Goal: Task Accomplishment & Management: Manage account settings

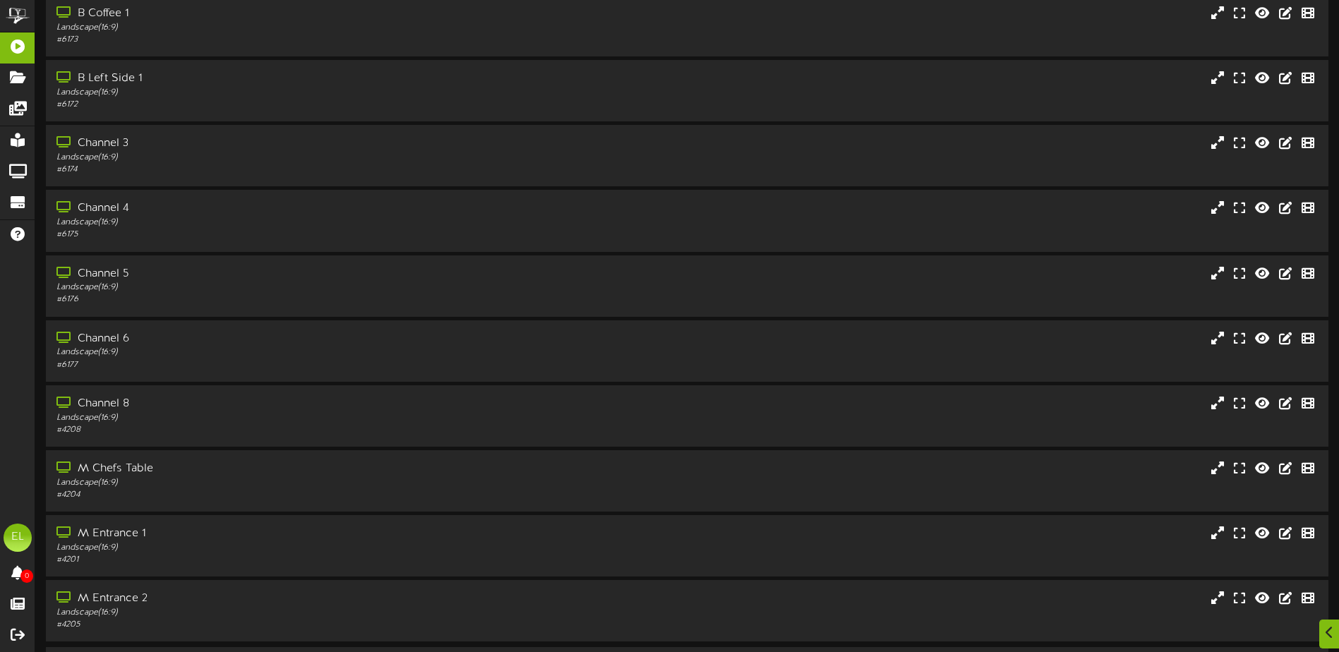
scroll to position [105, 0]
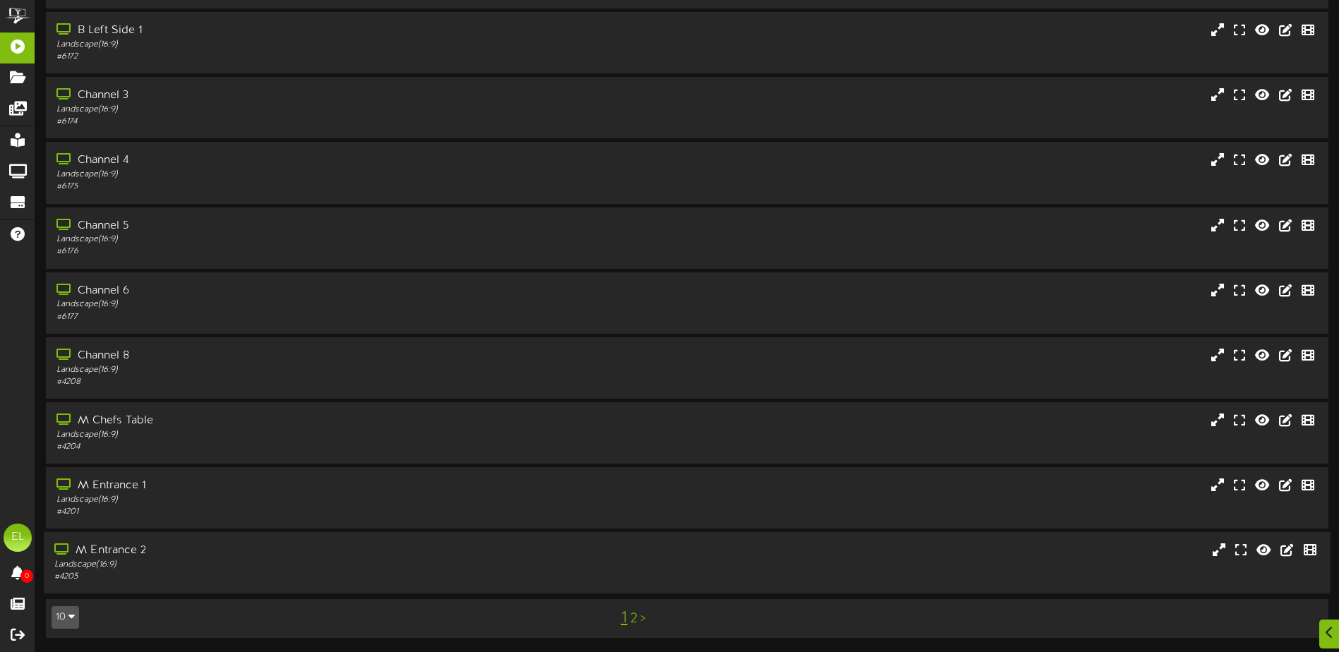
click at [268, 559] on div "Landscape ( 16:9 )" at bounding box center [311, 565] width 515 height 12
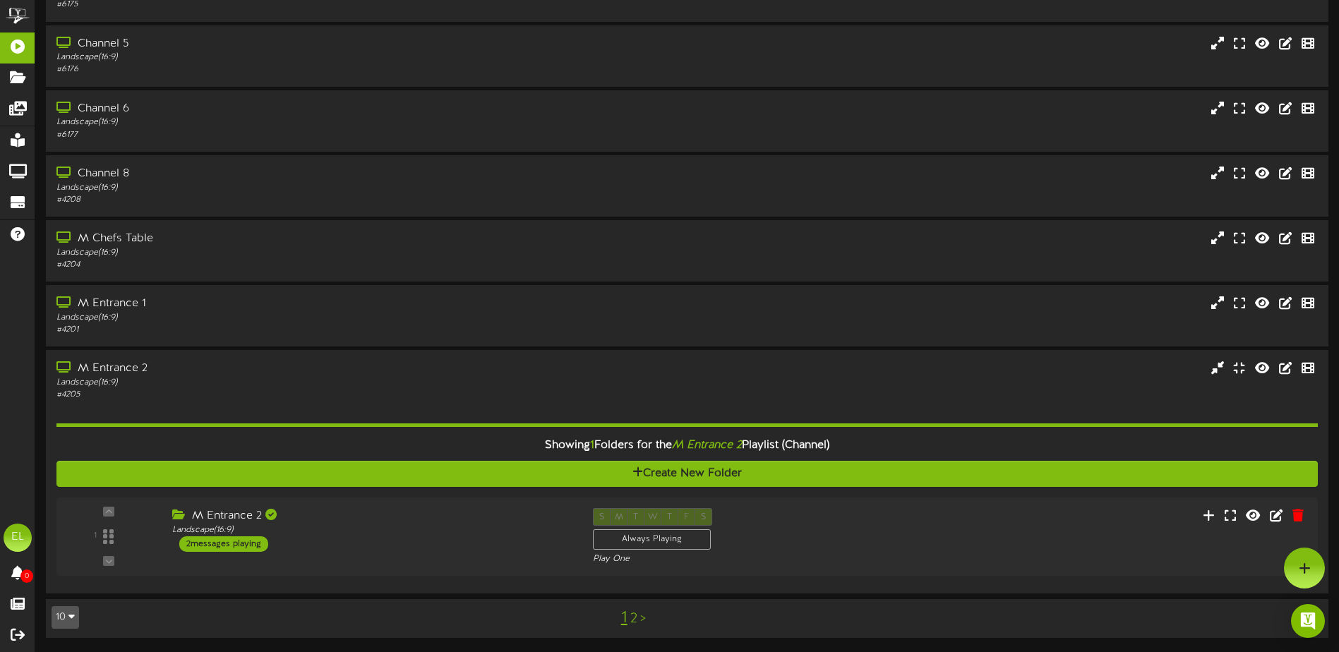
scroll to position [287, 0]
click at [219, 545] on div "2 messages playing" at bounding box center [218, 544] width 90 height 16
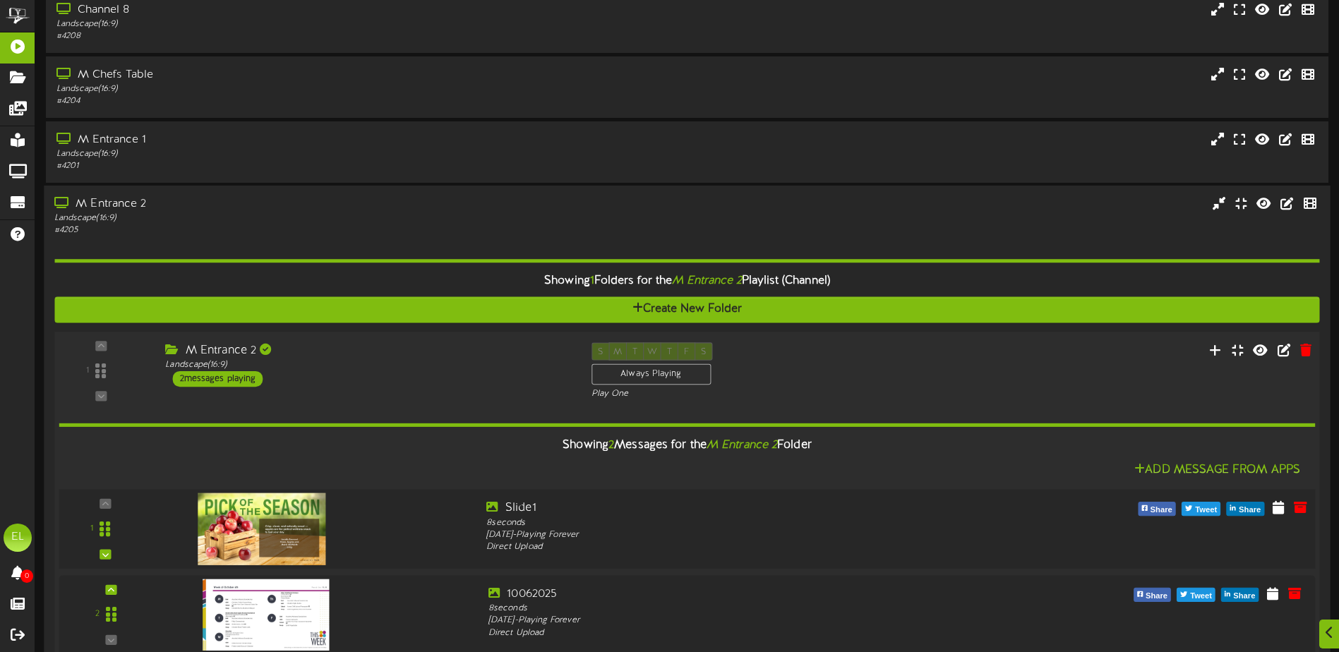
scroll to position [529, 0]
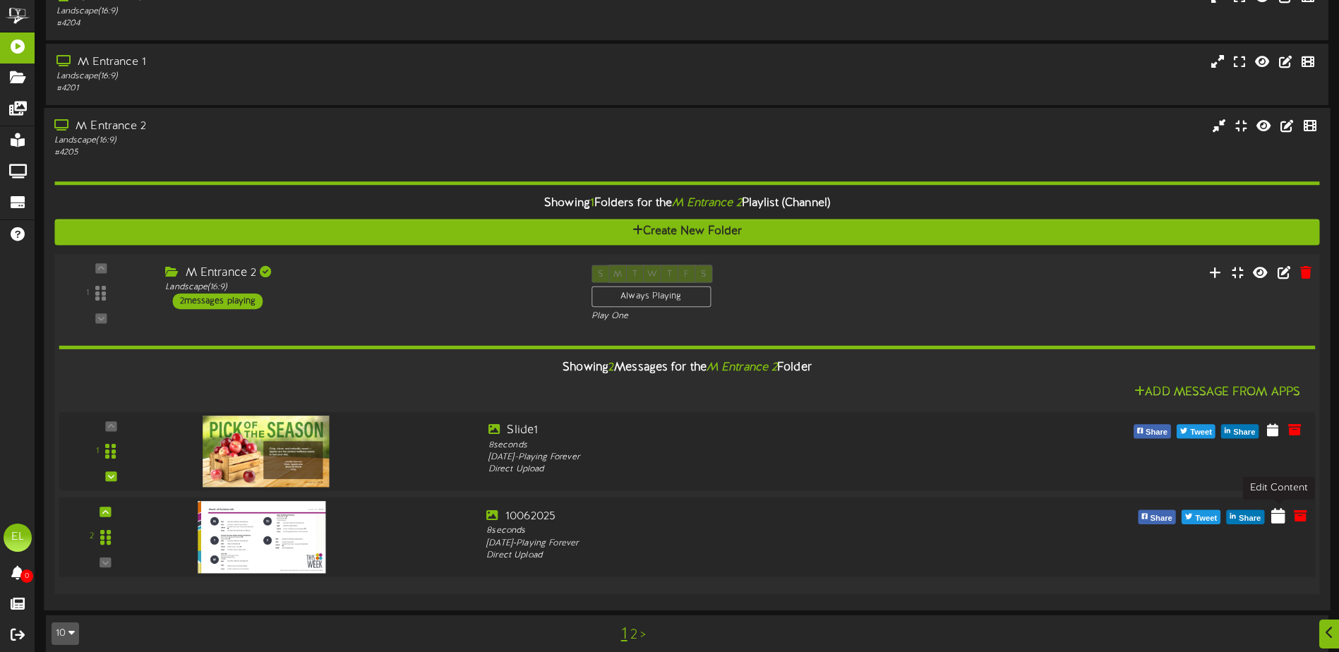
click at [1282, 519] on icon at bounding box center [1278, 515] width 14 height 16
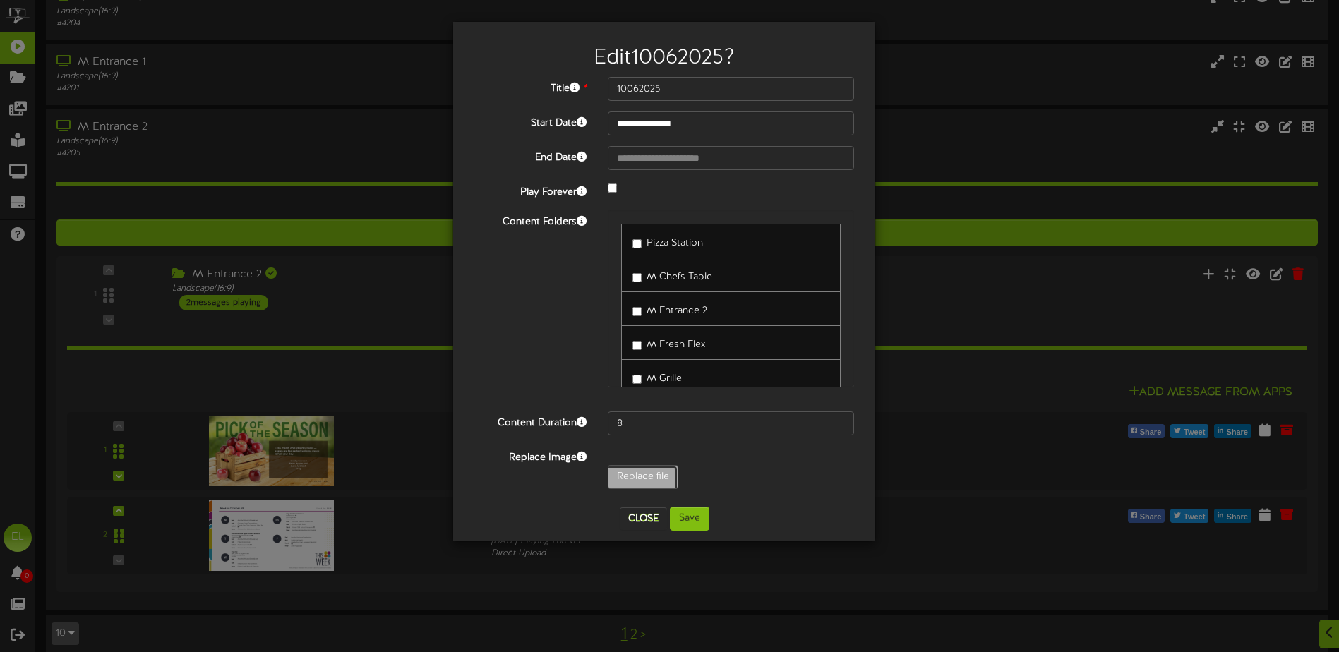
click at [656, 528] on button "Close" at bounding box center [643, 518] width 47 height 23
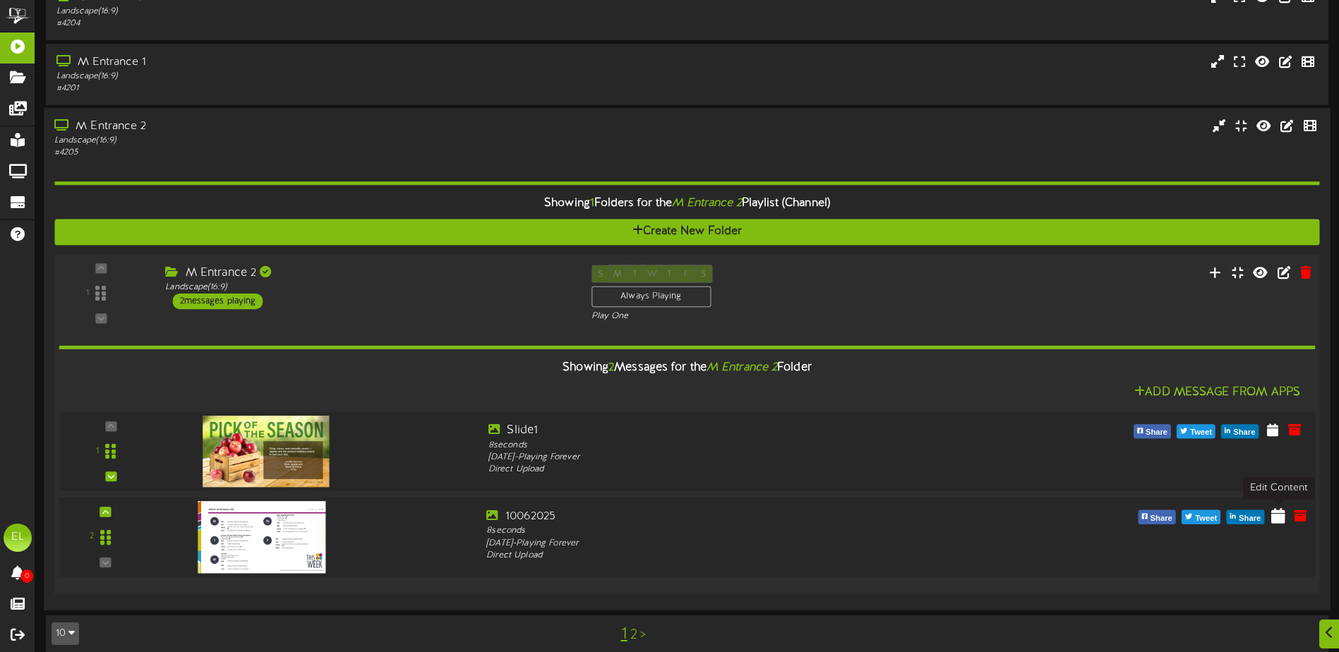
click at [1278, 523] on icon at bounding box center [1278, 515] width 14 height 16
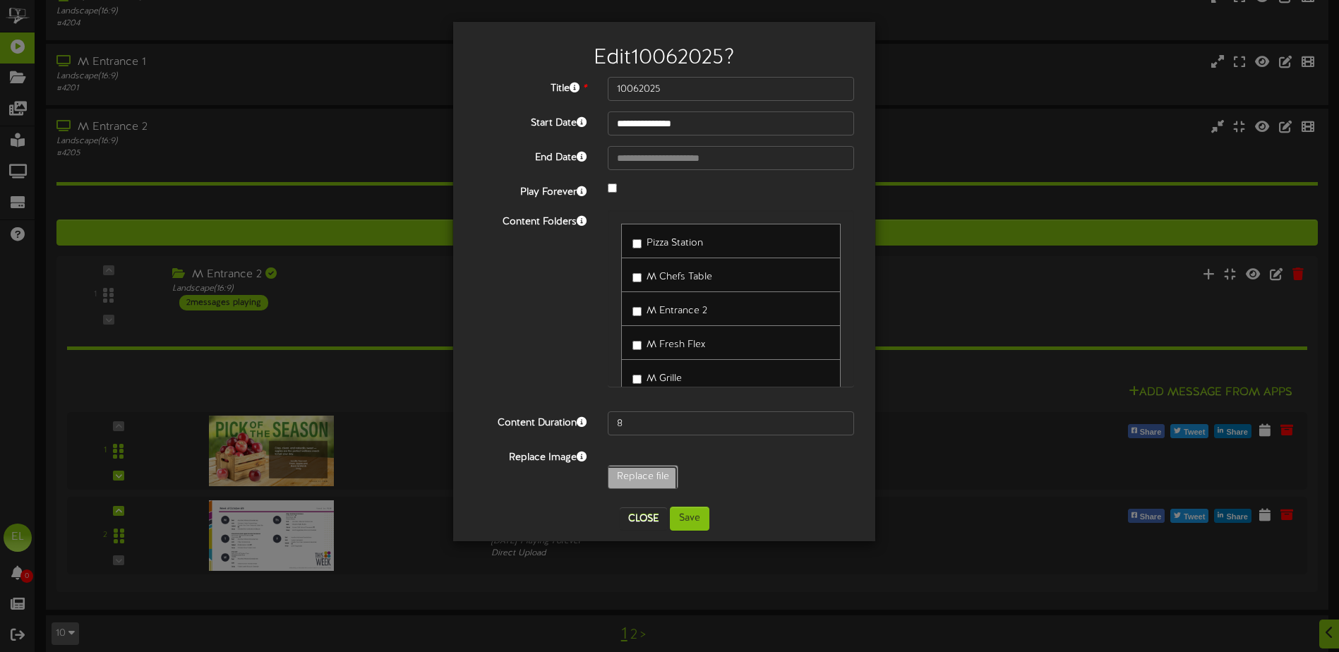
type input "**********"
click at [636, 516] on button "Close" at bounding box center [643, 518] width 47 height 23
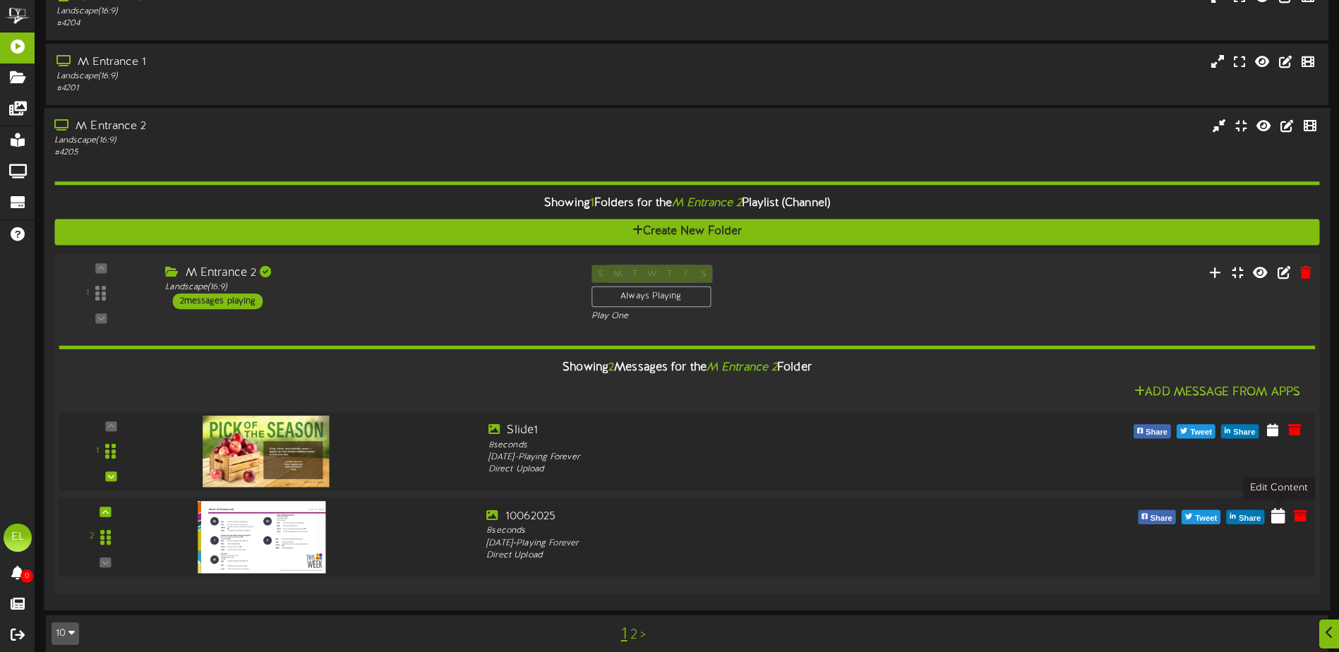
click at [1285, 520] on icon at bounding box center [1278, 515] width 14 height 16
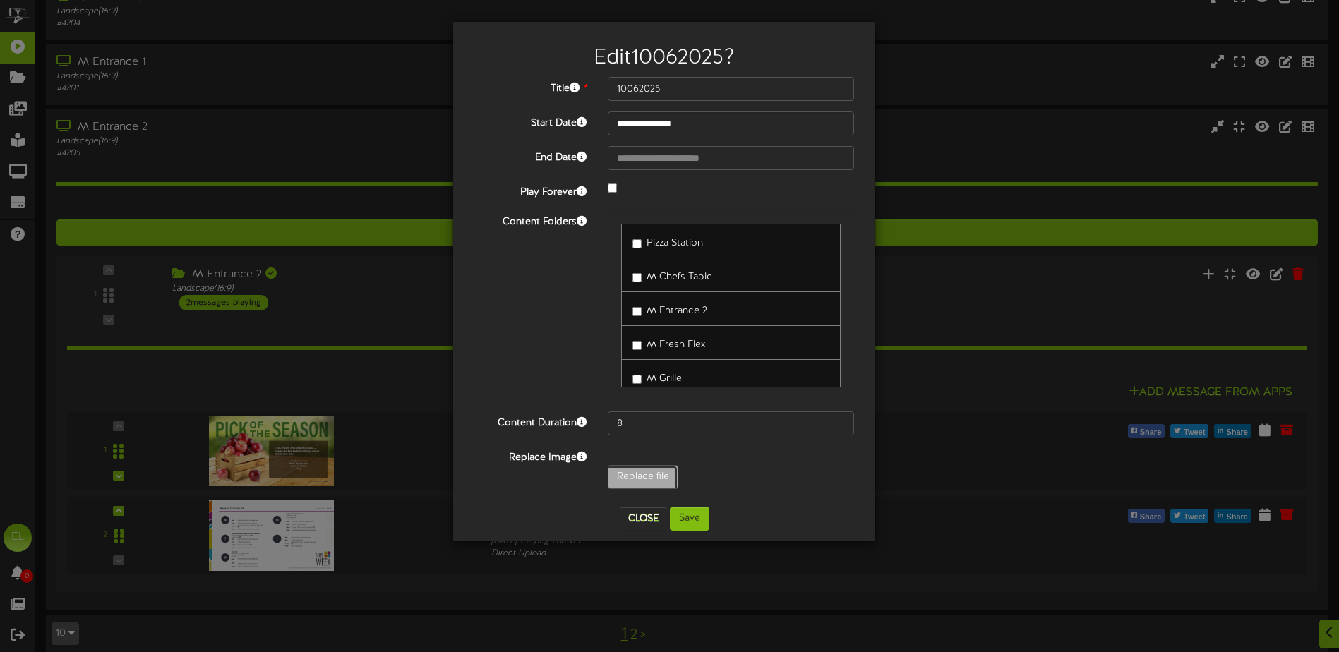
type input "**********"
click at [691, 515] on button "Save" at bounding box center [690, 519] width 40 height 24
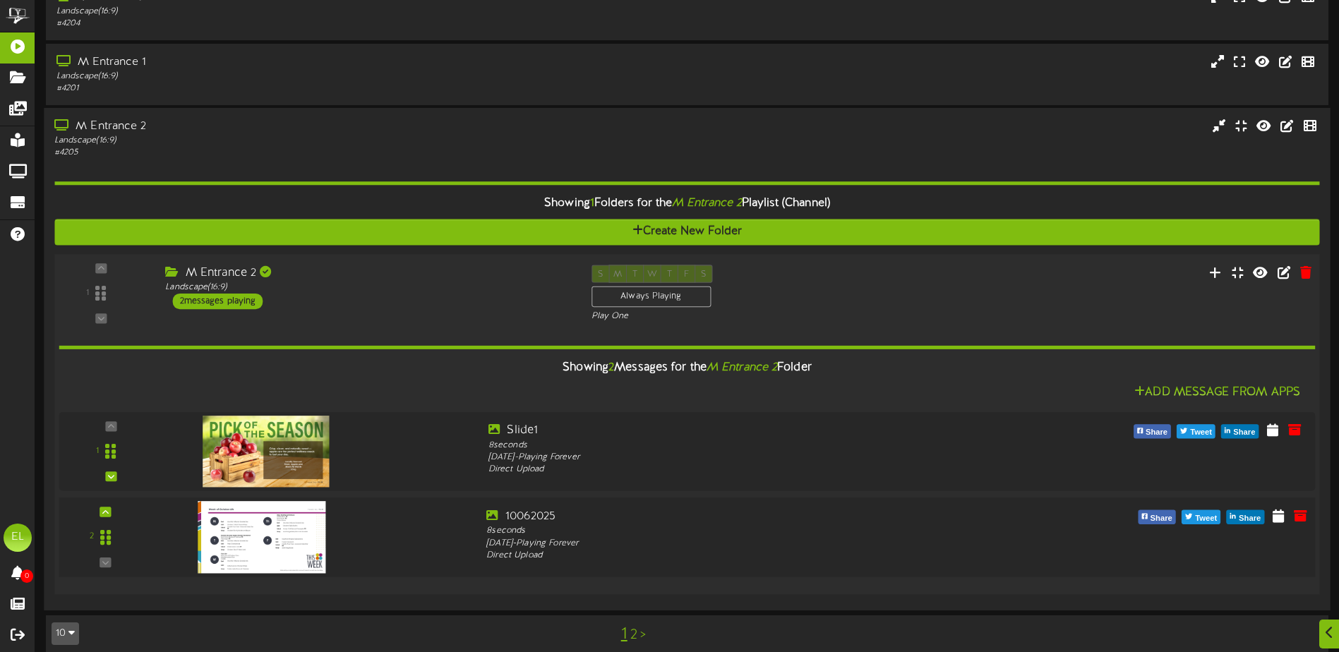
click at [296, 537] on img at bounding box center [262, 537] width 128 height 72
click at [1282, 519] on icon at bounding box center [1278, 515] width 14 height 16
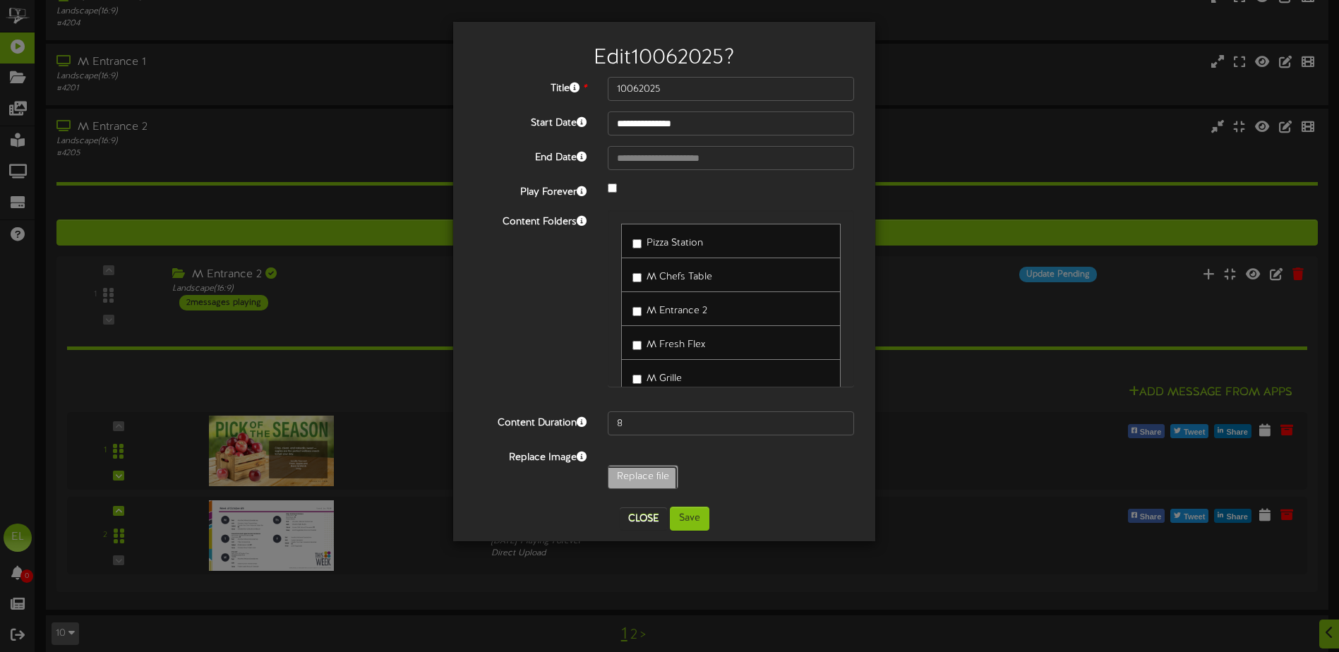
type input "**********"
click at [693, 519] on button "Save" at bounding box center [690, 519] width 40 height 24
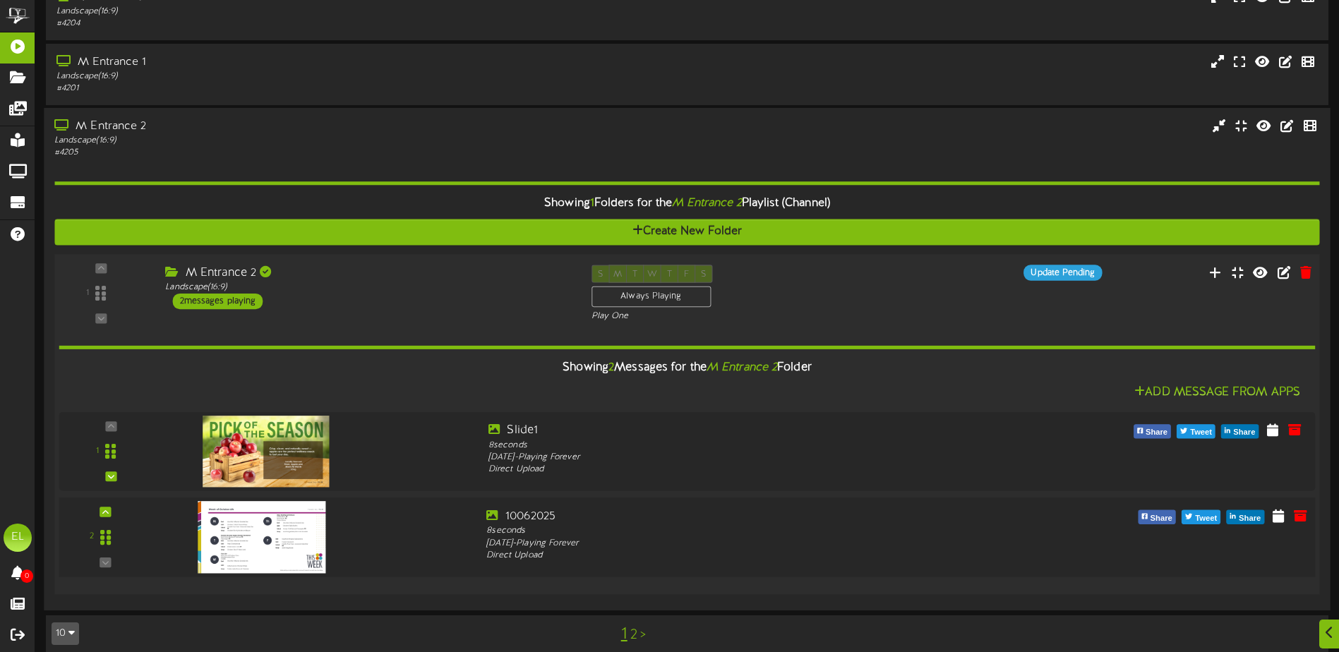
click at [264, 541] on img at bounding box center [262, 537] width 128 height 72
click at [1276, 515] on icon at bounding box center [1278, 515] width 14 height 16
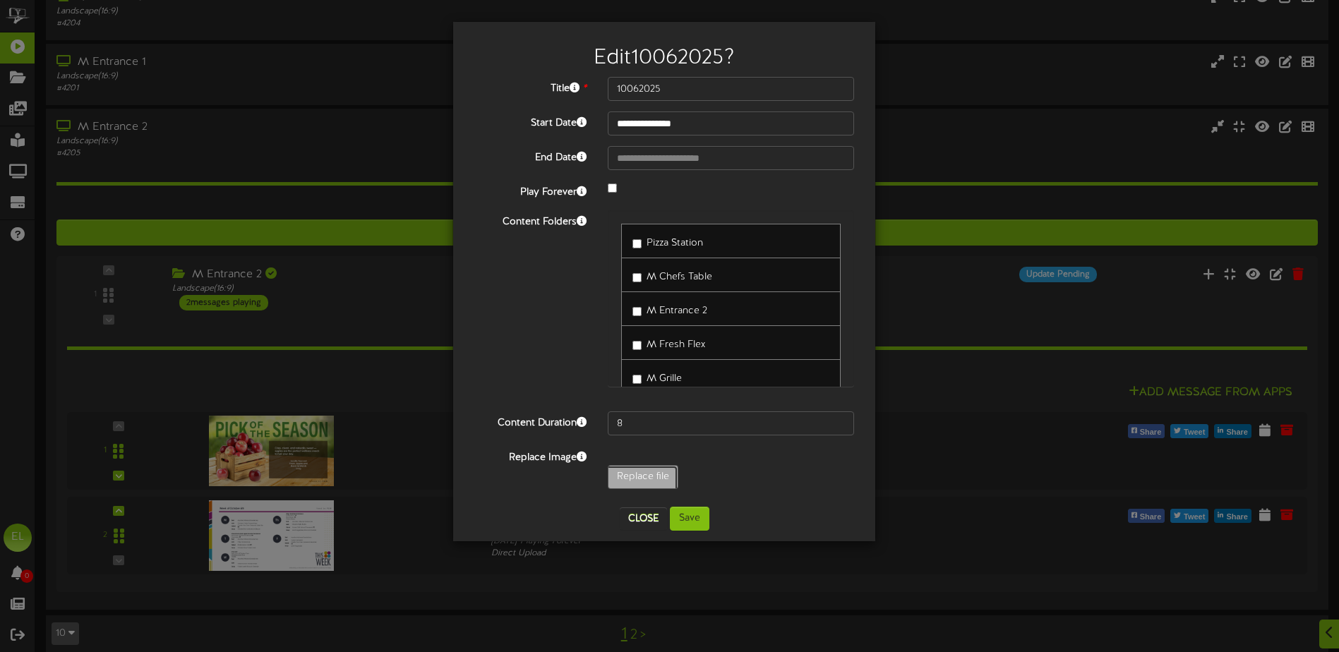
type input "**********"
type input "10132025"
click at [685, 512] on button "Save" at bounding box center [690, 519] width 40 height 24
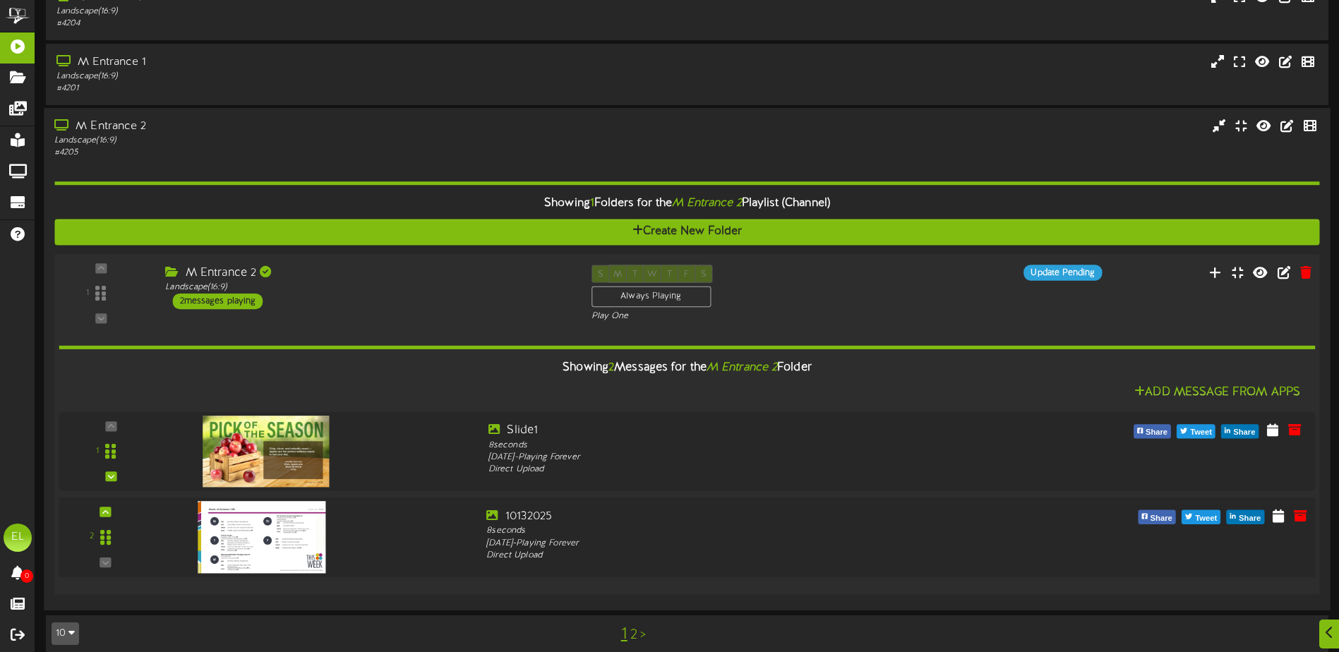
click at [296, 548] on img at bounding box center [262, 537] width 128 height 72
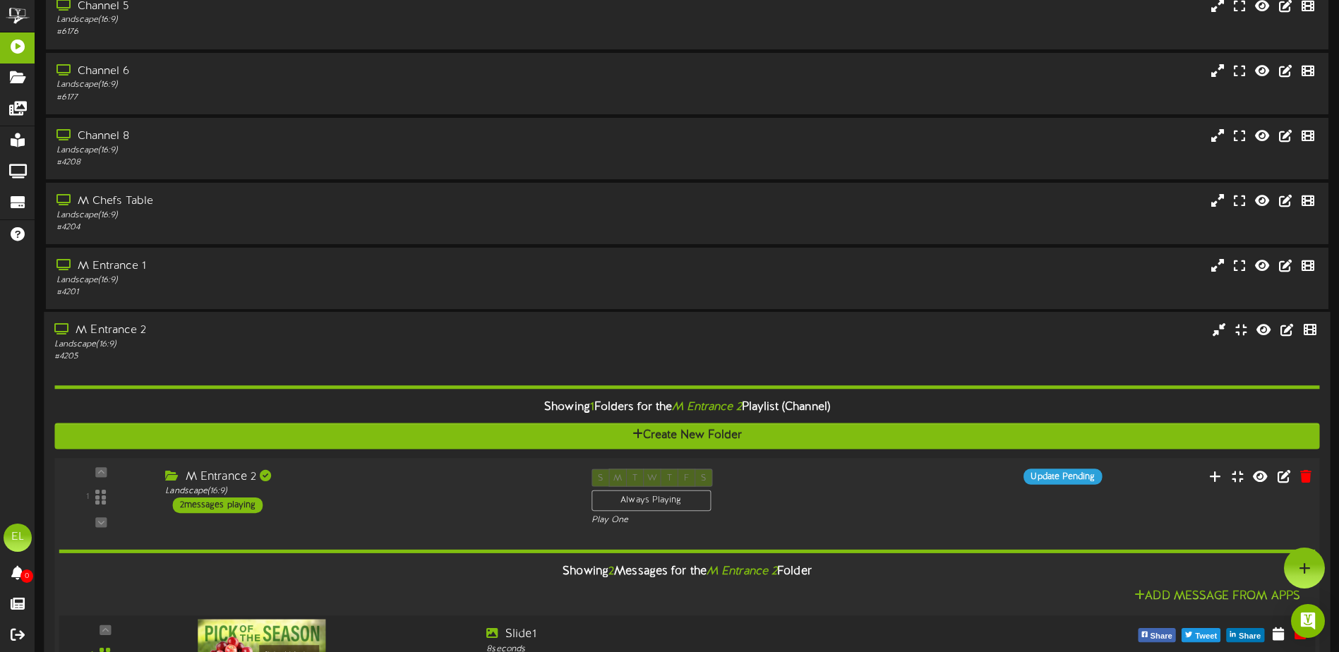
scroll to position [317, 0]
